Goal: Task Accomplishment & Management: Use online tool/utility

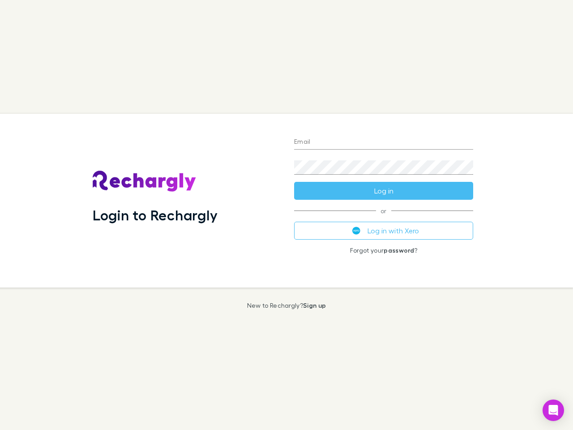
click at [287, 215] on div "Login to Rechargly" at bounding box center [186, 201] width 201 height 174
click at [384, 142] on input "Email" at bounding box center [383, 142] width 179 height 14
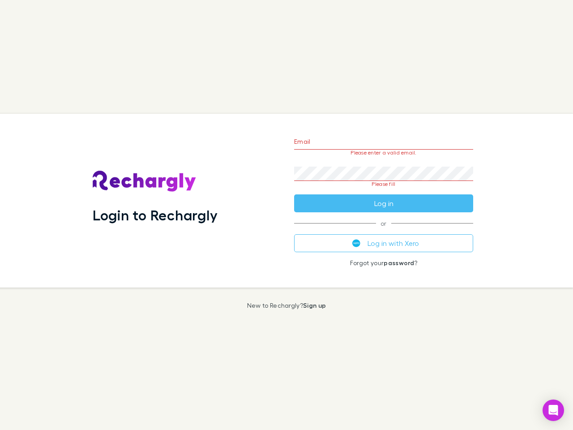
click at [384, 191] on form "Email Please enter a valid email. Password Please fill Log in" at bounding box center [383, 170] width 179 height 84
click at [384, 231] on div "Email Please enter a valid email. Password Please fill Log in or Log in with Xe…" at bounding box center [383, 201] width 193 height 174
click at [553, 410] on icon "Open Intercom Messenger" at bounding box center [553, 410] width 9 height 11
